Goal: Transaction & Acquisition: Purchase product/service

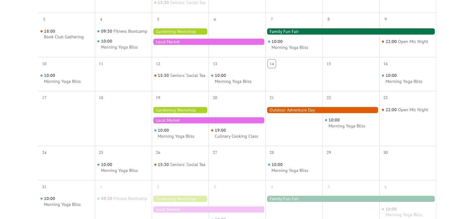
scroll to position [205, 0]
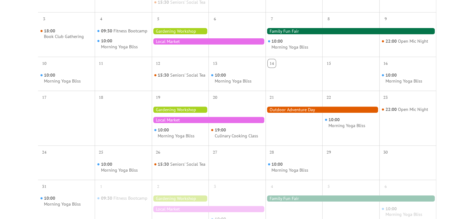
click at [292, 113] on div at bounding box center [323, 110] width 114 height 6
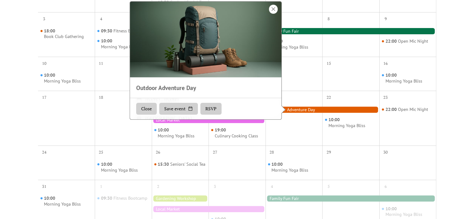
click at [273, 14] on div at bounding box center [273, 9] width 9 height 9
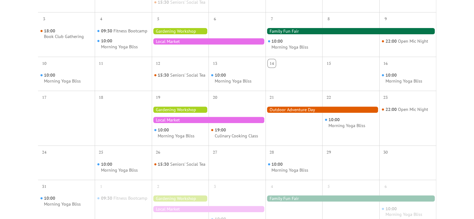
click at [282, 113] on div at bounding box center [323, 110] width 114 height 6
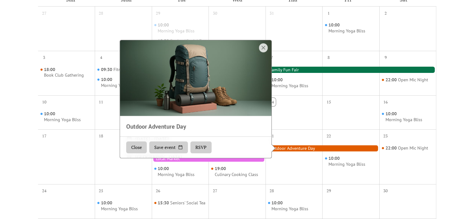
scroll to position [170, 0]
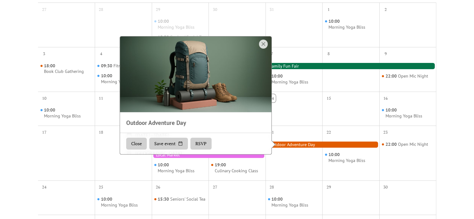
click at [181, 84] on div at bounding box center [196, 74] width 152 height 76
click at [143, 145] on button "Close" at bounding box center [136, 144] width 21 height 12
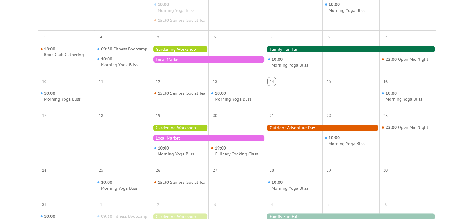
scroll to position [186, 0]
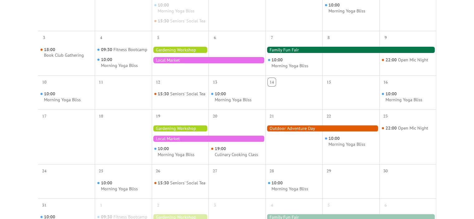
click at [287, 132] on div at bounding box center [323, 128] width 114 height 6
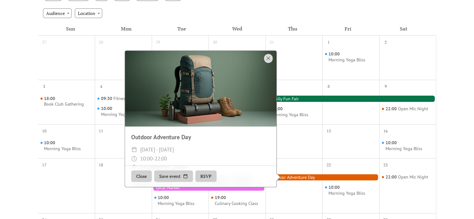
scroll to position [137, 0]
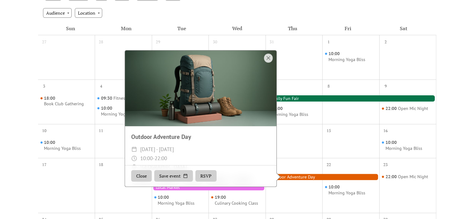
click at [202, 76] on div at bounding box center [201, 89] width 152 height 76
click at [152, 146] on div "Outdoor Adventure Day ​ [DATE] - [DATE] ​ 10:00 - 22:00 ​ Governor's Island Aud…" at bounding box center [201, 184] width 152 height 117
click at [206, 181] on button "RSVP" at bounding box center [206, 176] width 21 height 12
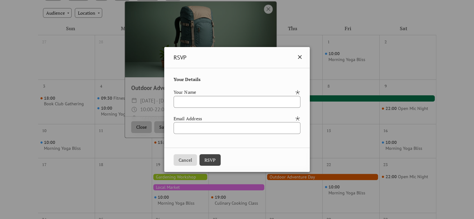
click at [304, 55] on icon at bounding box center [299, 56] width 7 height 7
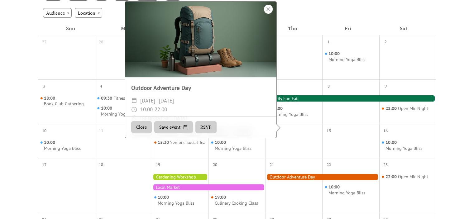
click at [267, 14] on div at bounding box center [268, 9] width 9 height 9
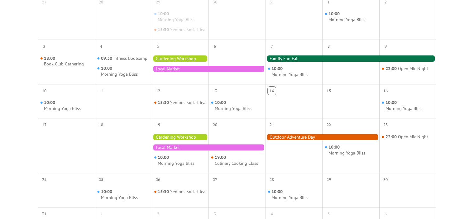
scroll to position [175, 0]
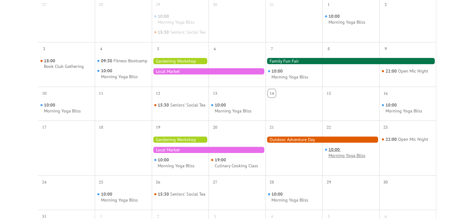
click at [343, 159] on div "Morning Yoga Bliss" at bounding box center [347, 156] width 37 height 6
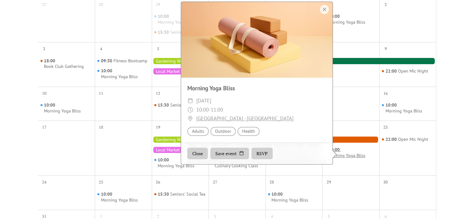
click at [343, 159] on div "Morning Yoga Bliss" at bounding box center [347, 156] width 37 height 6
click at [324, 13] on div at bounding box center [324, 9] width 9 height 9
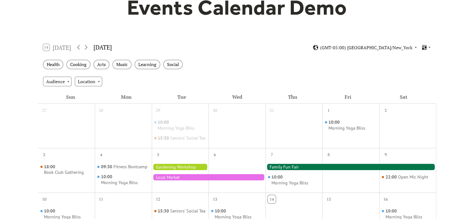
scroll to position [68, 0]
click at [10, 102] on div "Events Calendar Demo Loading the Events Calendar..." at bounding box center [237, 195] width 474 height 470
click at [7, 56] on div "Events Calendar Demo Loading the Events Calendar..." at bounding box center [237, 195] width 474 height 470
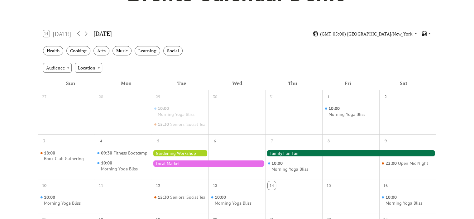
scroll to position [85, 0]
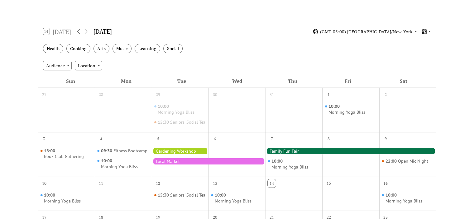
click at [459, 55] on div "Events Calendar Demo Loading the Events Calendar..." at bounding box center [237, 179] width 474 height 470
click at [472, 68] on div "Events Calendar Demo Loading the Events Calendar..." at bounding box center [237, 179] width 474 height 470
click at [16, 65] on div "Events Calendar Demo Loading the Events Calendar..." at bounding box center [237, 179] width 474 height 470
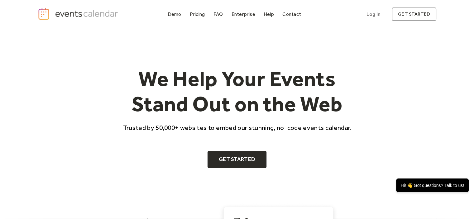
click at [254, 156] on link "Get Started" at bounding box center [237, 159] width 59 height 17
drag, startPoint x: 19, startPoint y: 113, endPoint x: 77, endPoint y: 104, distance: 59.2
click at [19, 113] on div "We Help Your Events Stand Out on the Web Trusted by 50,000+ websites to embed o…" at bounding box center [237, 116] width 474 height 175
click at [196, 14] on div "Pricing" at bounding box center [197, 13] width 15 height 3
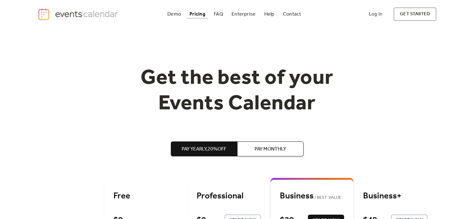
click at [379, 73] on div "Get the best of your Events Calendar" at bounding box center [237, 91] width 399 height 51
